Goal: Task Accomplishment & Management: Use online tool/utility

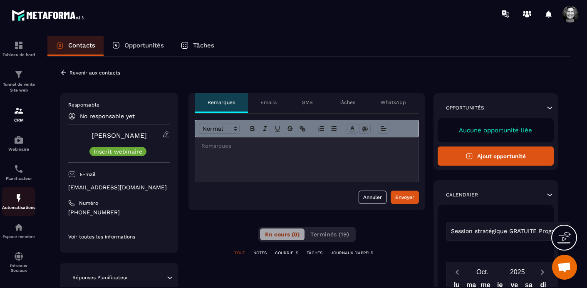
click at [16, 203] on img at bounding box center [19, 198] width 10 height 10
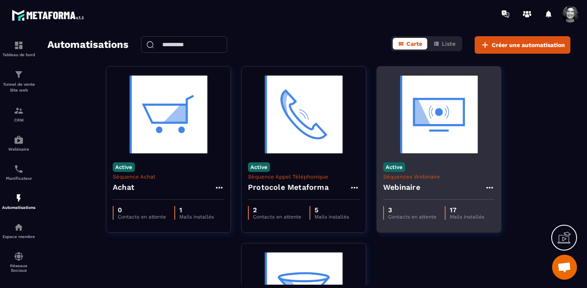
click at [434, 117] on img at bounding box center [438, 114] width 111 height 83
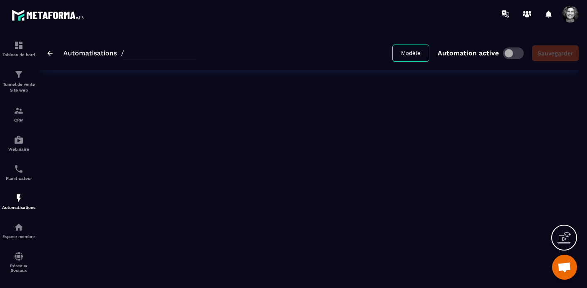
type input "*********"
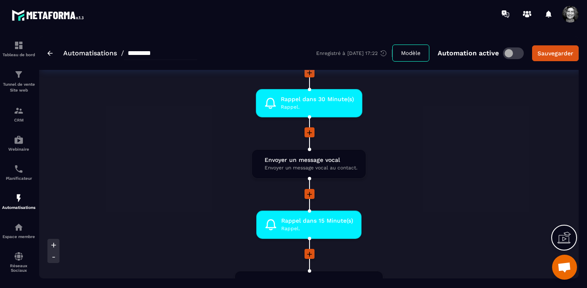
scroll to position [760, 0]
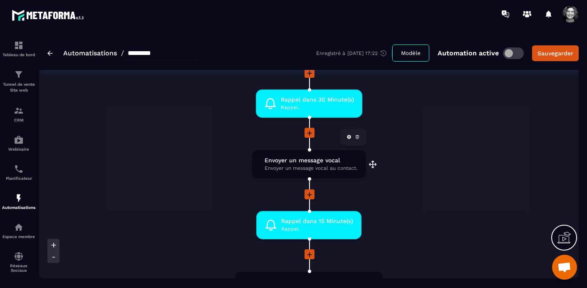
click at [304, 167] on span "Envoyer un message vocal au contact." at bounding box center [311, 168] width 93 height 8
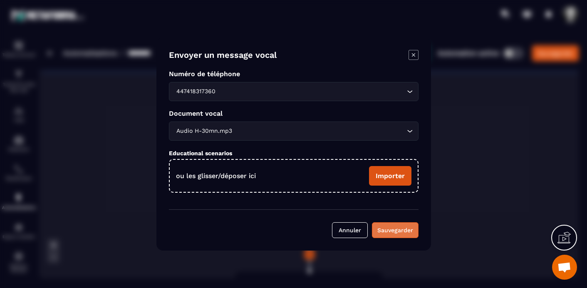
click at [403, 229] on div "Sauvegarder" at bounding box center [395, 230] width 36 height 8
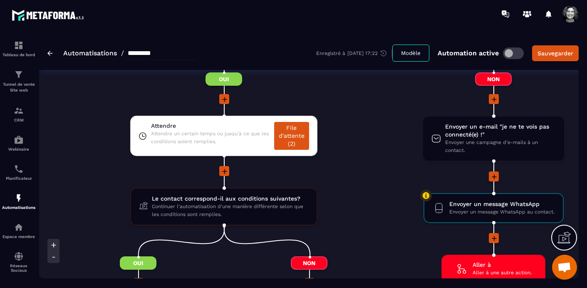
scroll to position [1270, 0]
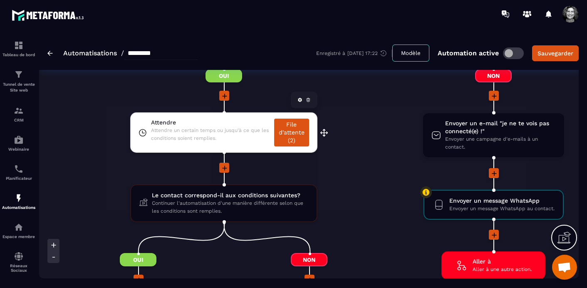
click at [291, 137] on link "File d'attente (2)" at bounding box center [291, 133] width 35 height 28
